Goal: Information Seeking & Learning: Learn about a topic

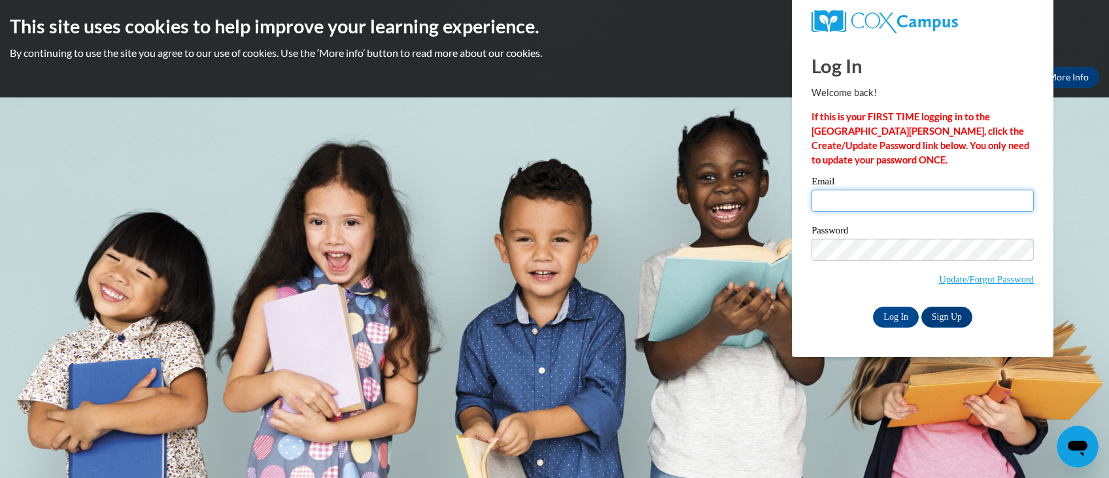
click at [873, 198] on input "Email" at bounding box center [922, 201] width 222 height 22
type input "kspeights@lccaa.net"
click at [909, 314] on input "Log In" at bounding box center [896, 317] width 46 height 21
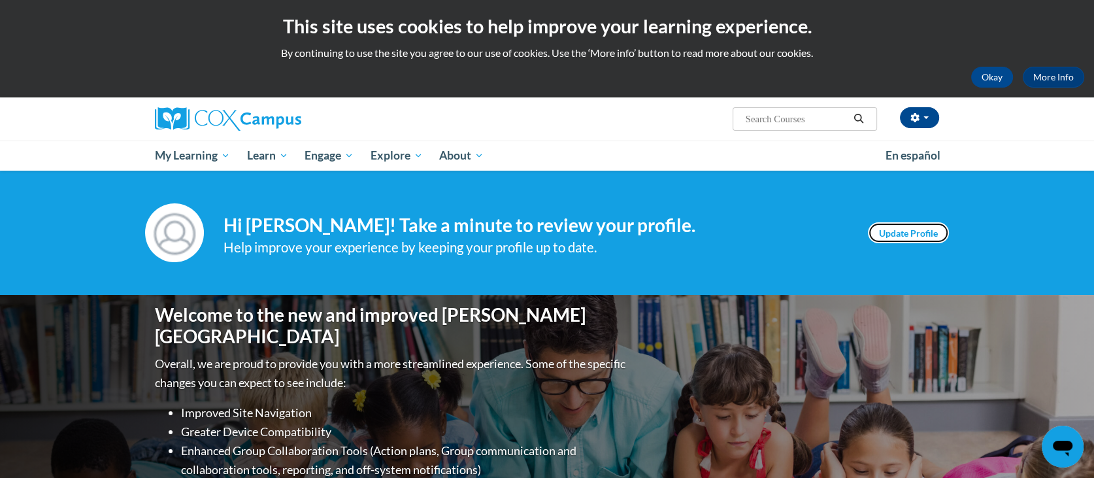
click at [904, 231] on link "Update Profile" at bounding box center [908, 232] width 81 height 21
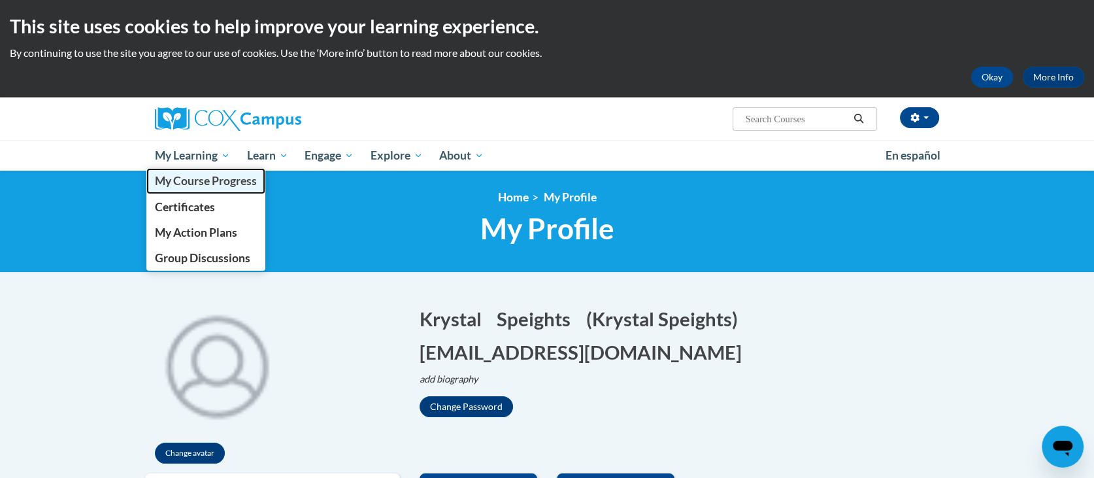
click at [218, 179] on span "My Course Progress" at bounding box center [206, 181] width 102 height 14
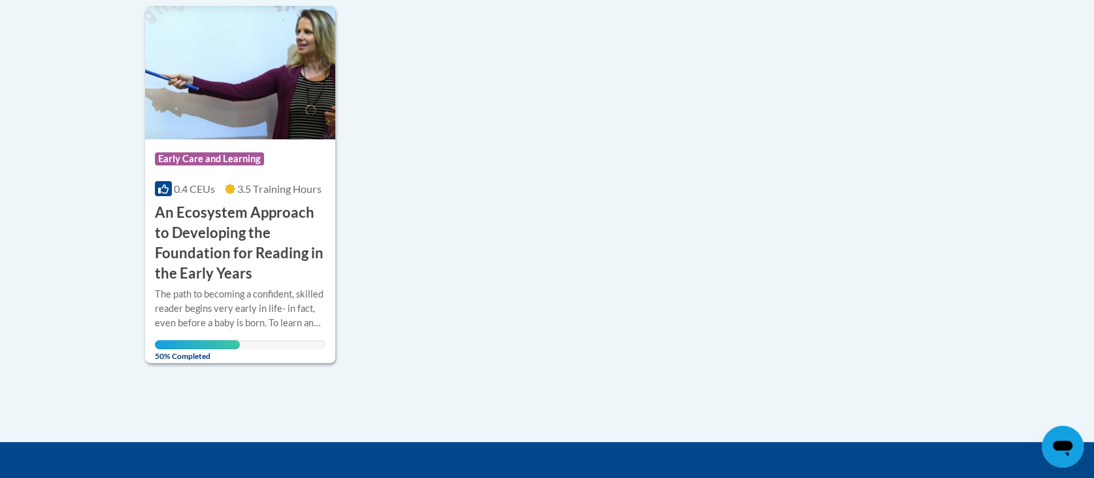
scroll to position [333, 0]
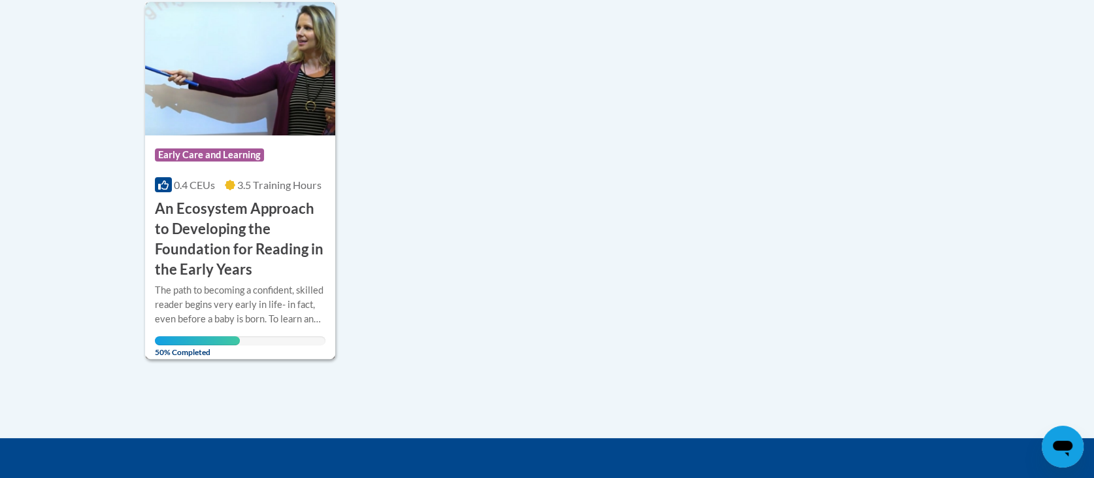
click at [222, 189] on div "0.4 CEUs 3.5 Training Hours" at bounding box center [240, 185] width 171 height 14
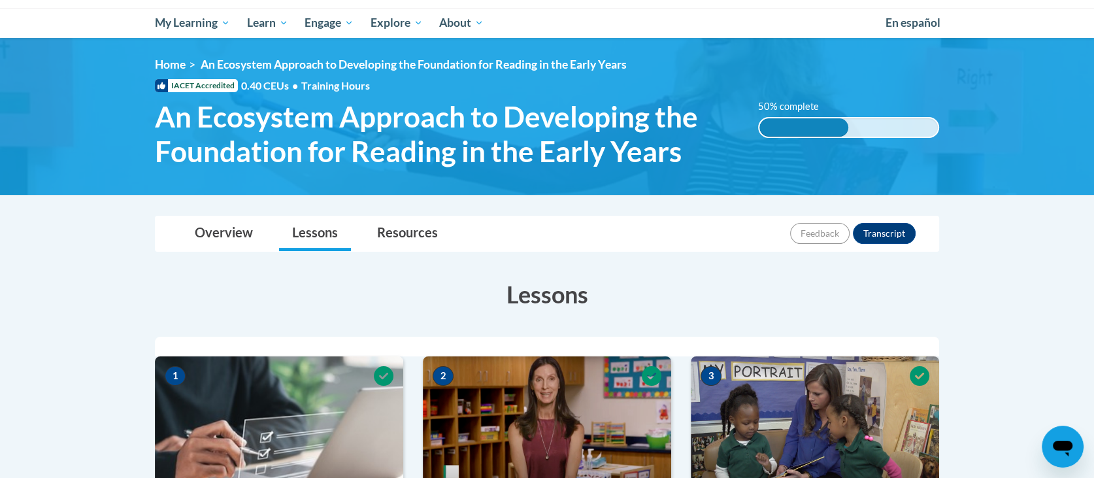
scroll to position [137, 0]
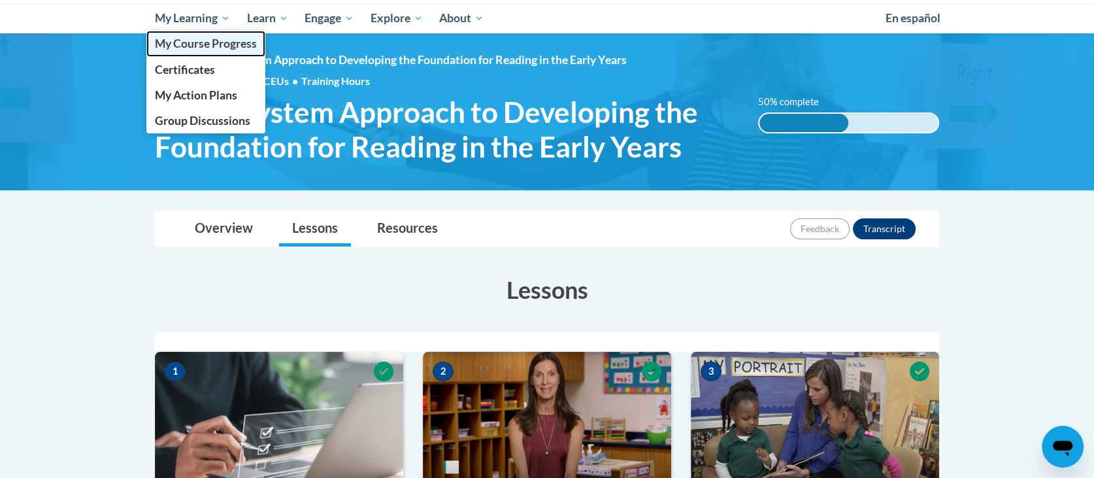
click at [215, 43] on span "My Course Progress" at bounding box center [206, 44] width 102 height 14
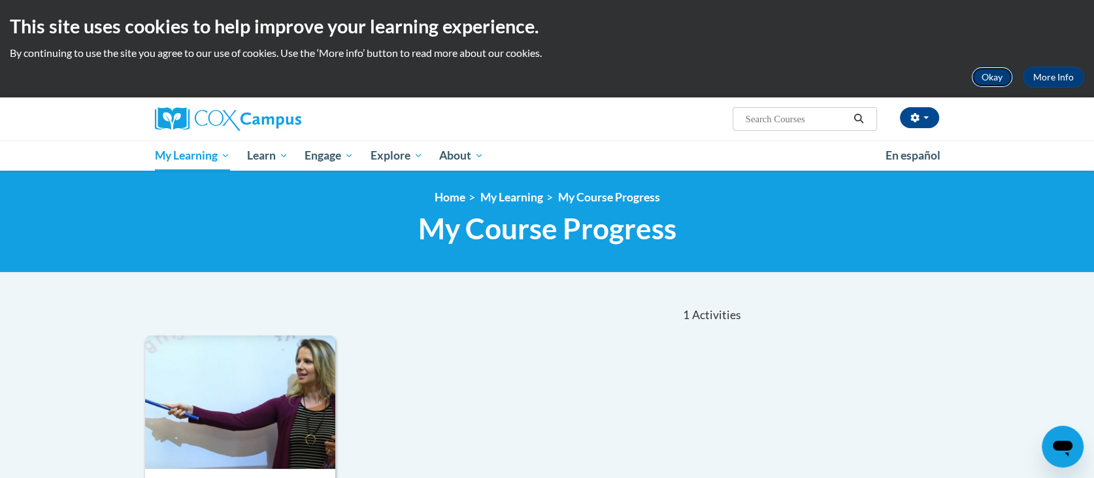
click at [983, 80] on button "Okay" at bounding box center [993, 77] width 42 height 21
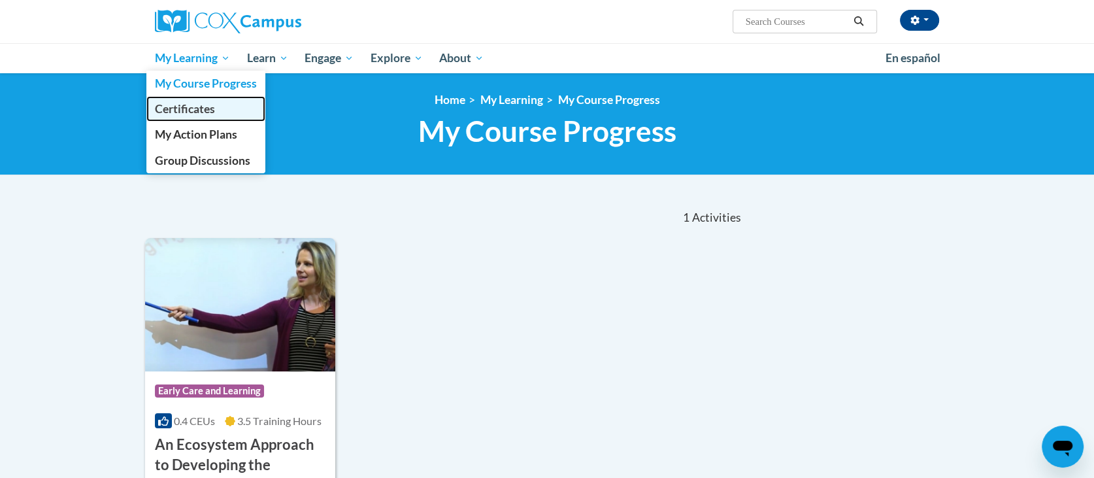
click at [219, 107] on link "Certificates" at bounding box center [205, 108] width 119 height 25
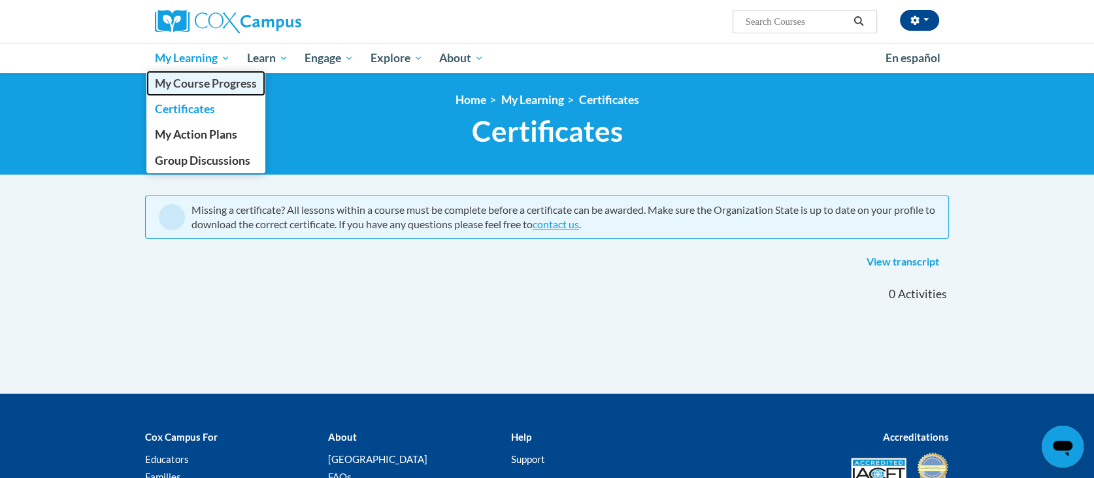
click at [195, 78] on span "My Course Progress" at bounding box center [206, 83] width 102 height 14
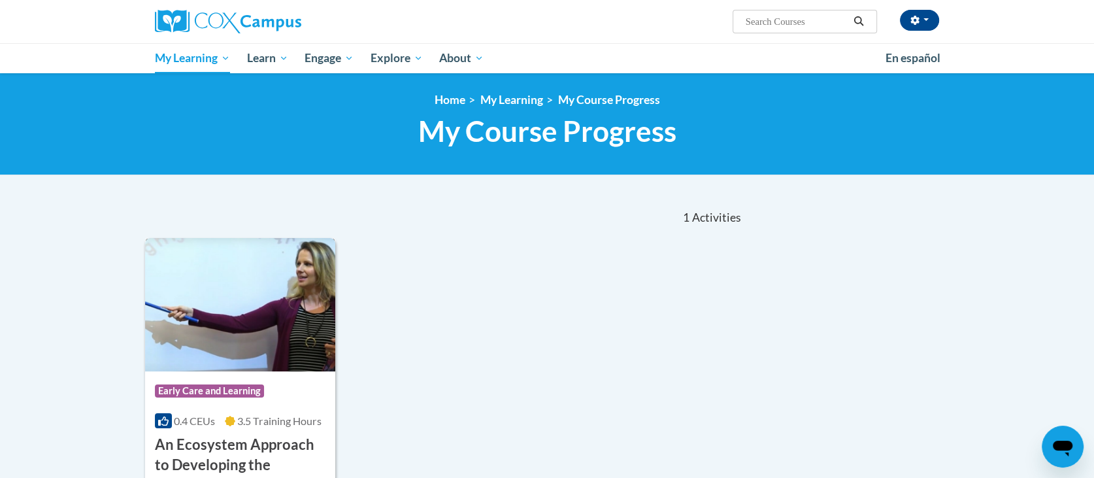
click at [198, 313] on img at bounding box center [240, 304] width 190 height 133
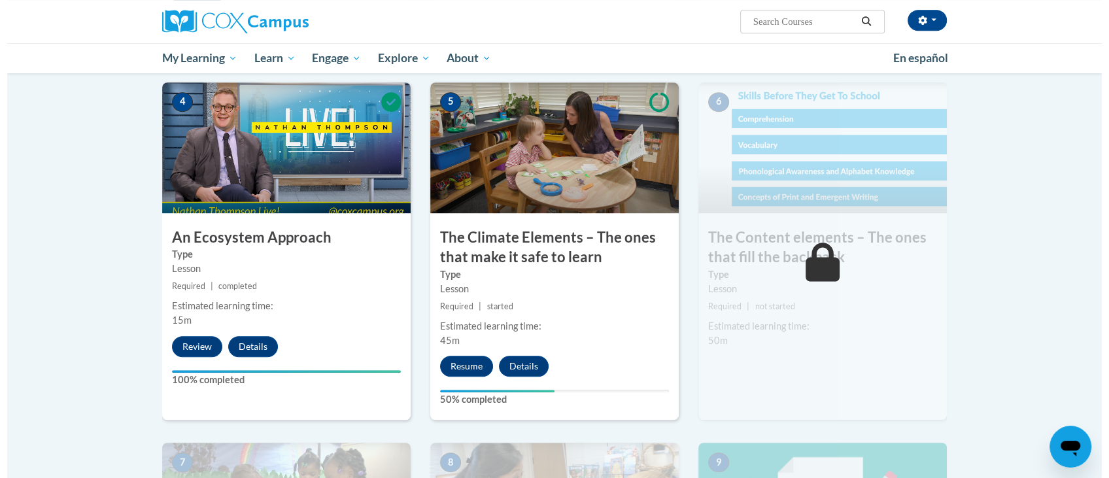
scroll to position [669, 0]
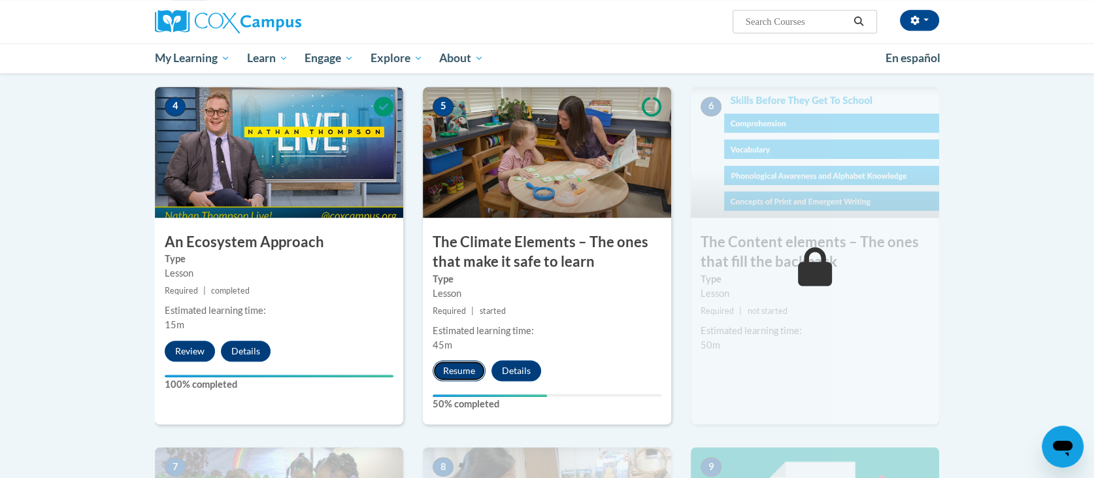
click at [462, 369] on button "Resume" at bounding box center [459, 370] width 53 height 21
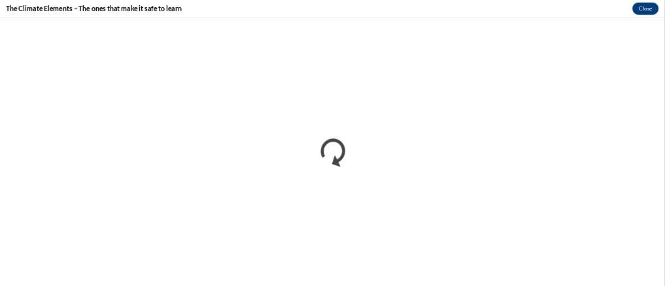
scroll to position [668, 0]
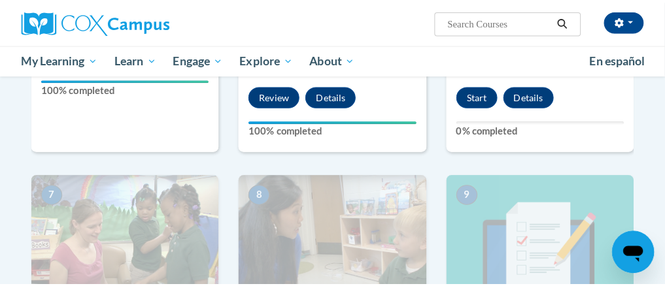
scroll to position [1023, 0]
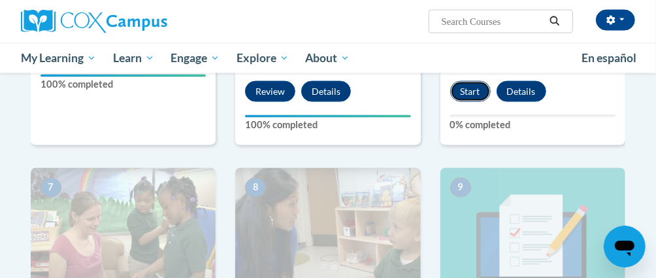
click at [468, 84] on button "Start" at bounding box center [470, 91] width 41 height 21
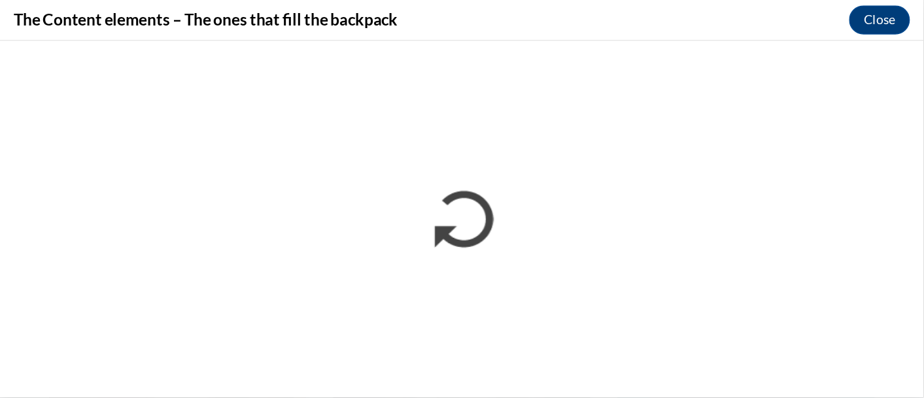
scroll to position [1023, 0]
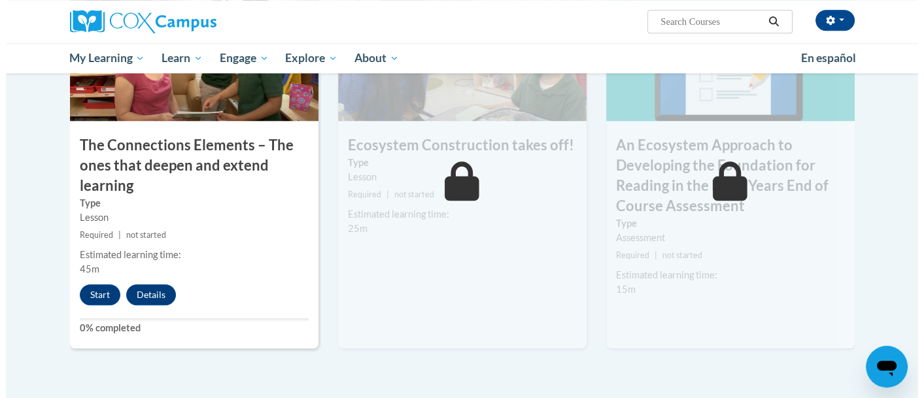
scroll to position [1128, 0]
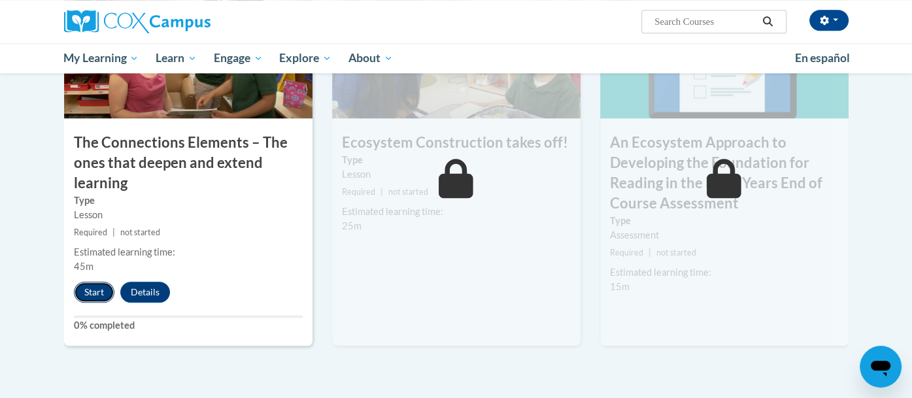
click at [101, 288] on button "Start" at bounding box center [94, 292] width 41 height 21
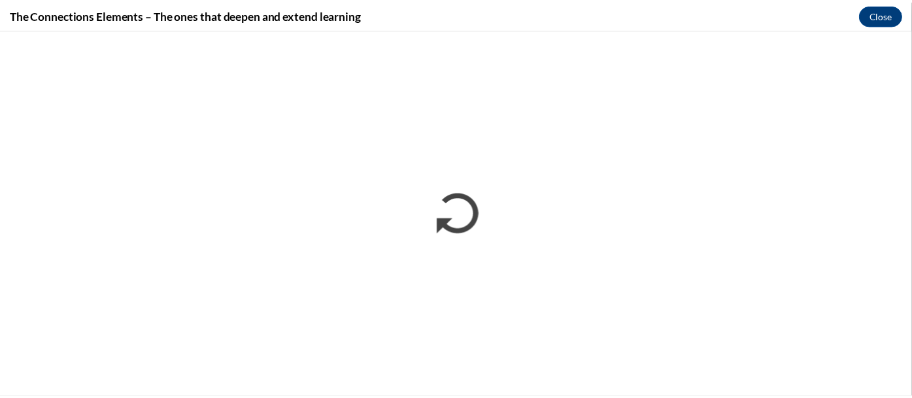
scroll to position [0, 0]
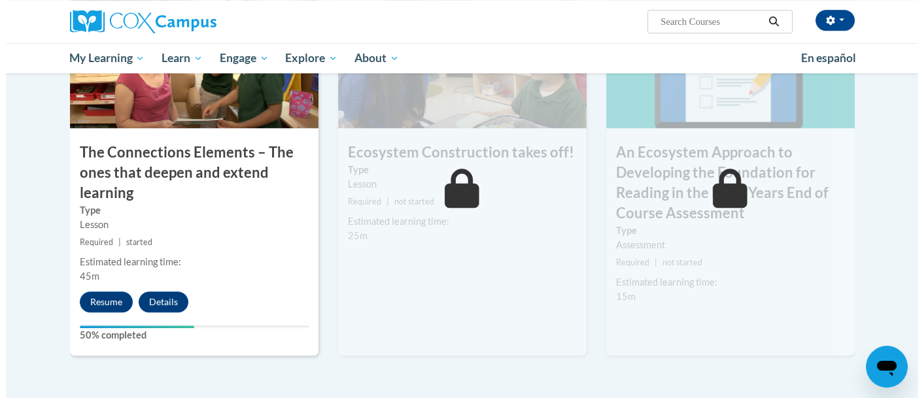
scroll to position [1133, 0]
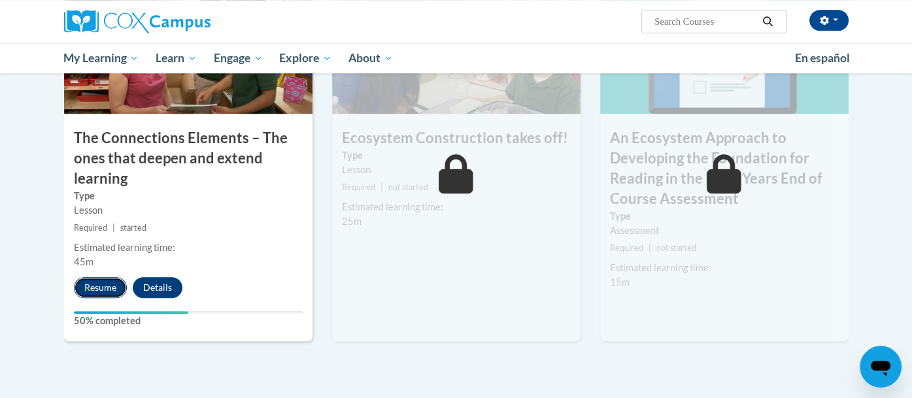
click at [110, 278] on button "Resume" at bounding box center [100, 287] width 53 height 21
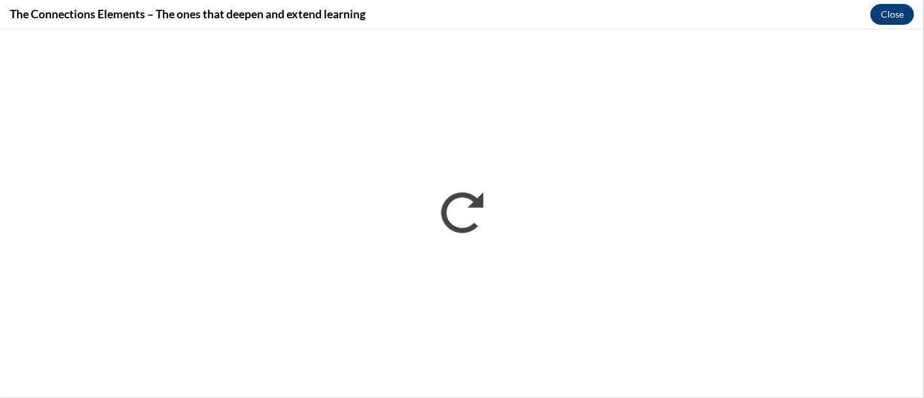
scroll to position [0, 0]
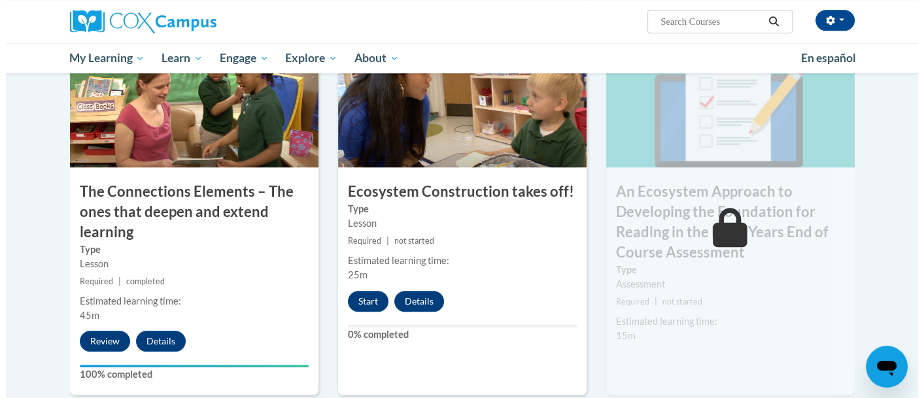
scroll to position [1115, 0]
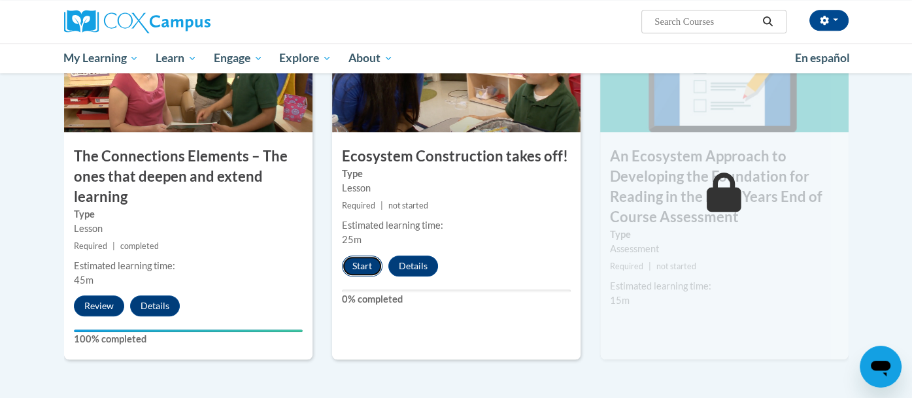
click at [361, 271] on button "Start" at bounding box center [362, 266] width 41 height 21
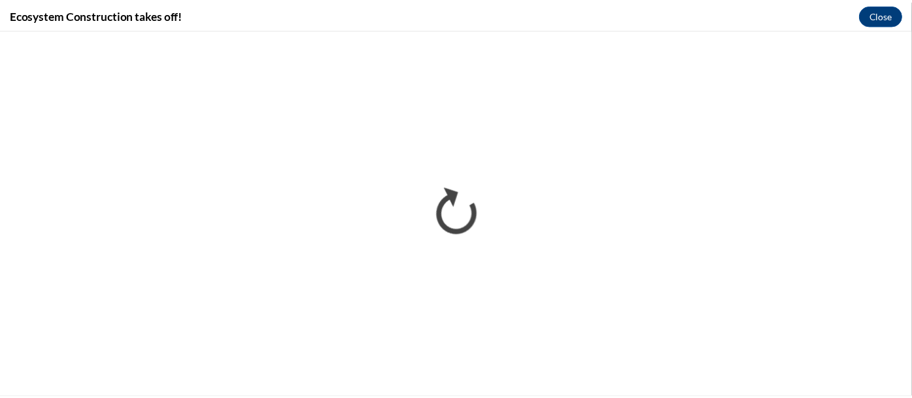
scroll to position [0, 0]
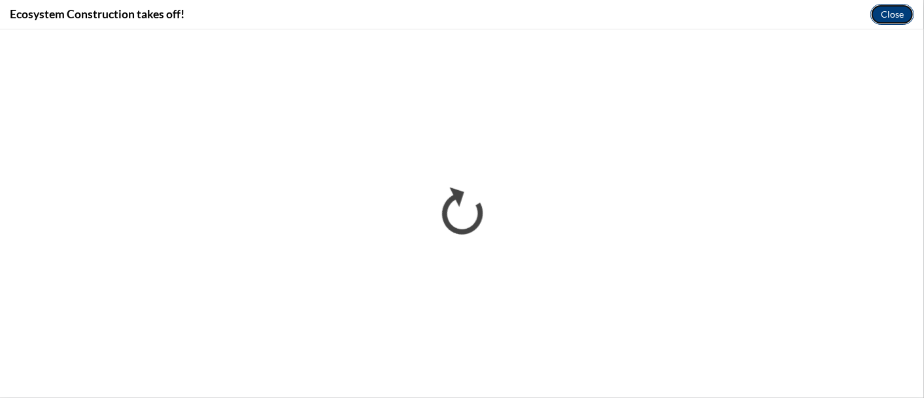
click at [900, 14] on button "Close" at bounding box center [892, 14] width 44 height 21
